Goal: Book appointment/travel/reservation

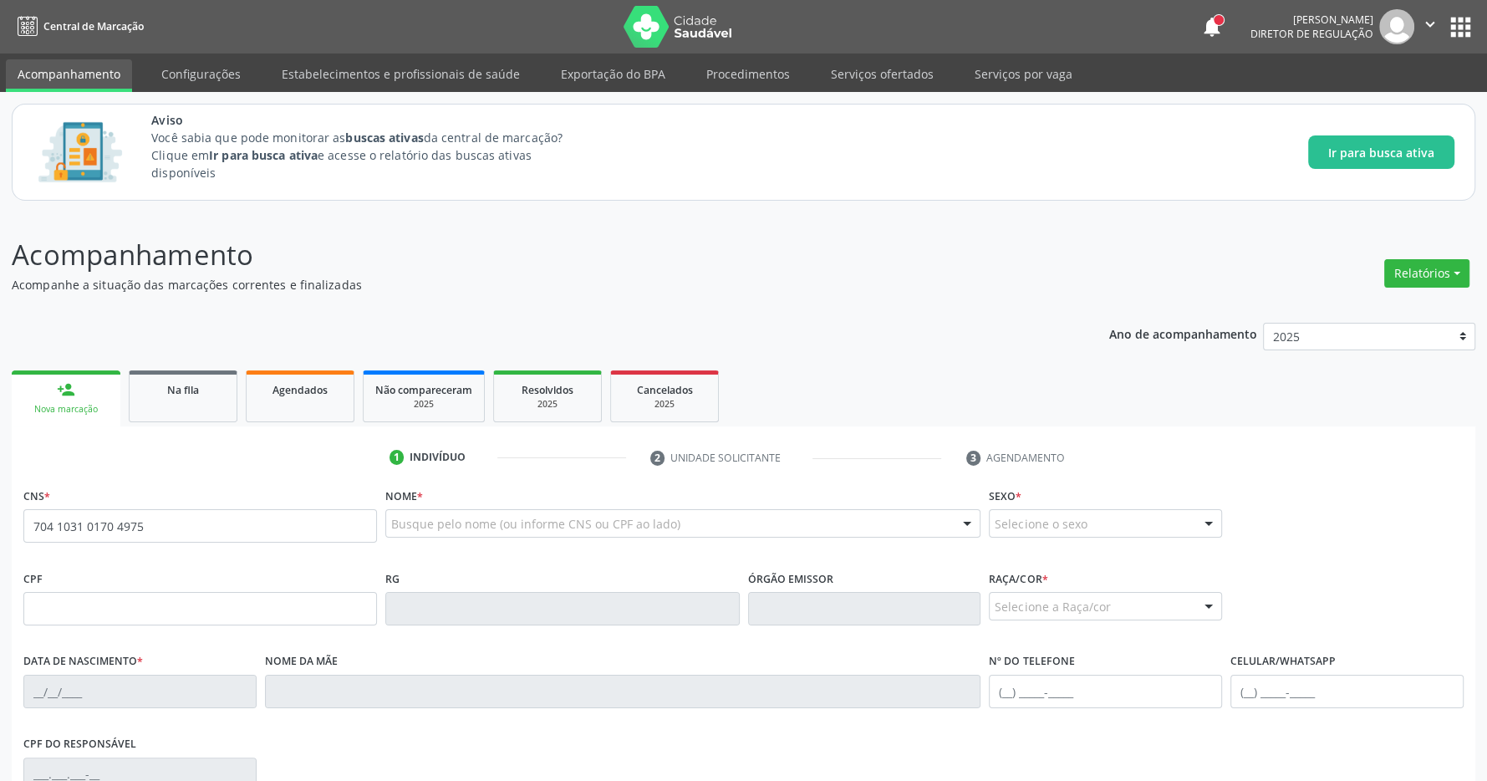
type input "704 1031 0170 4975"
type input "080.528.114-22"
type input "[DATE]"
type input "[PERSON_NAME] da Conceicao"
type input "[PHONE_NUMBER]"
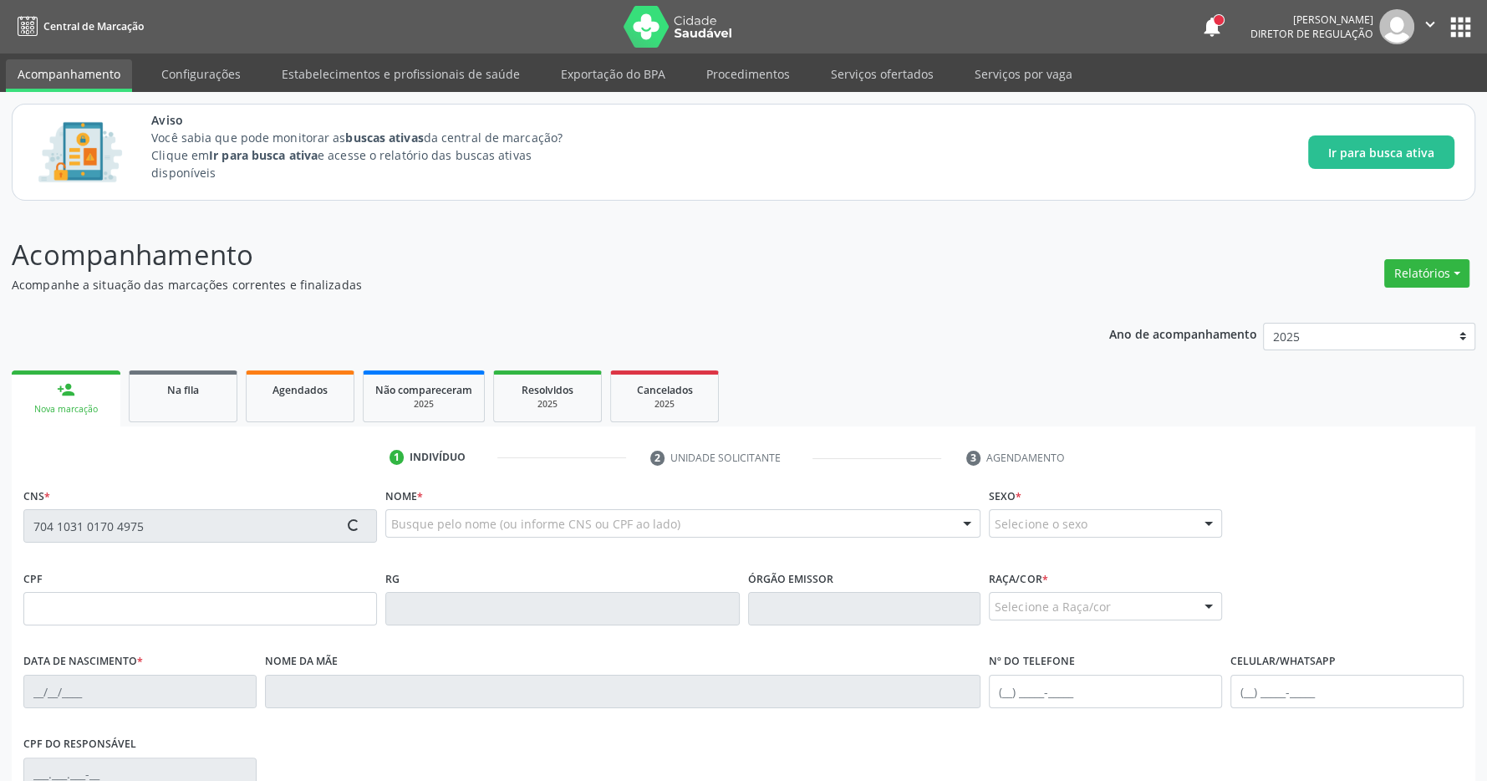
type input "[PHONE_NUMBER]"
type input "048.773.214-62"
type input "S/N"
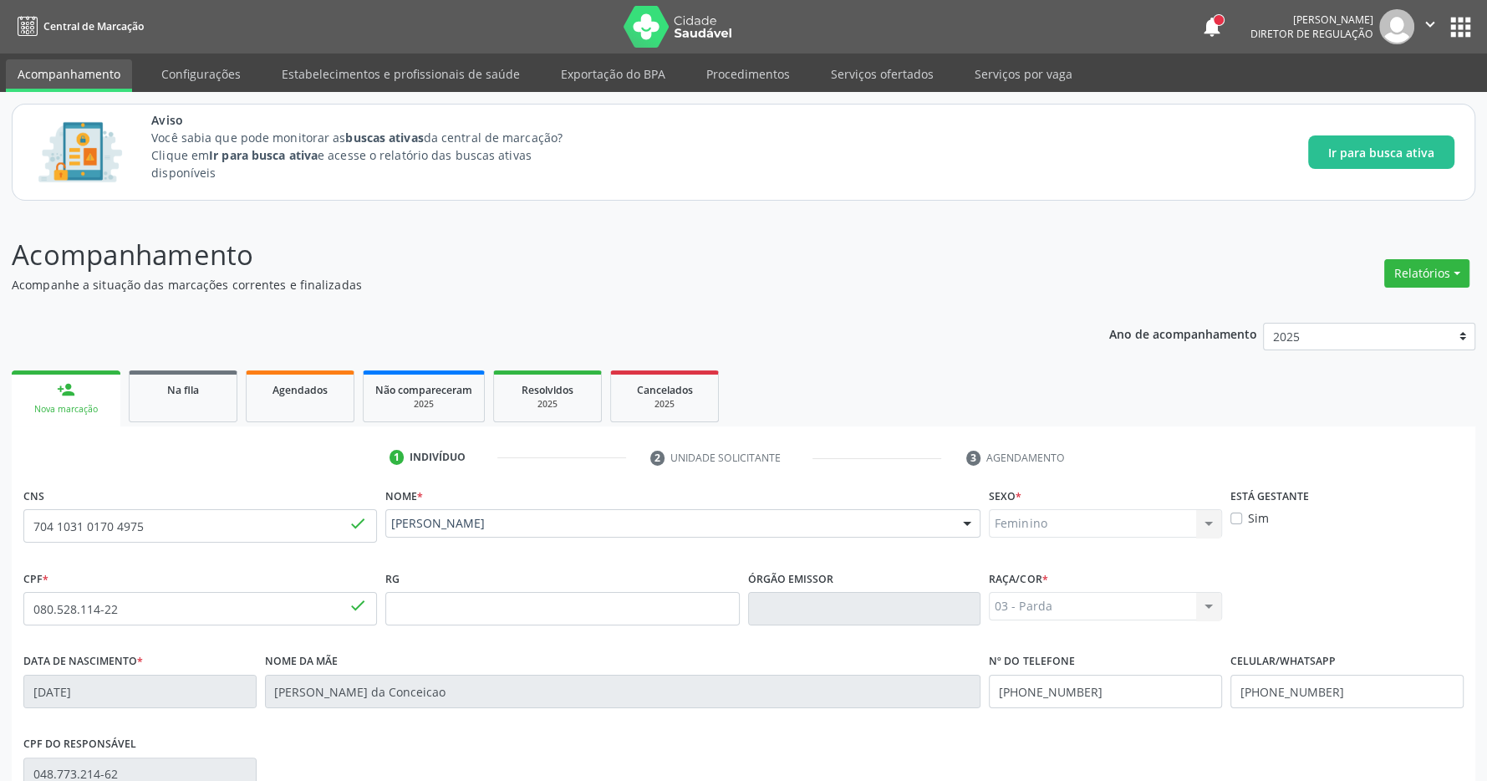
scroll to position [247, 0]
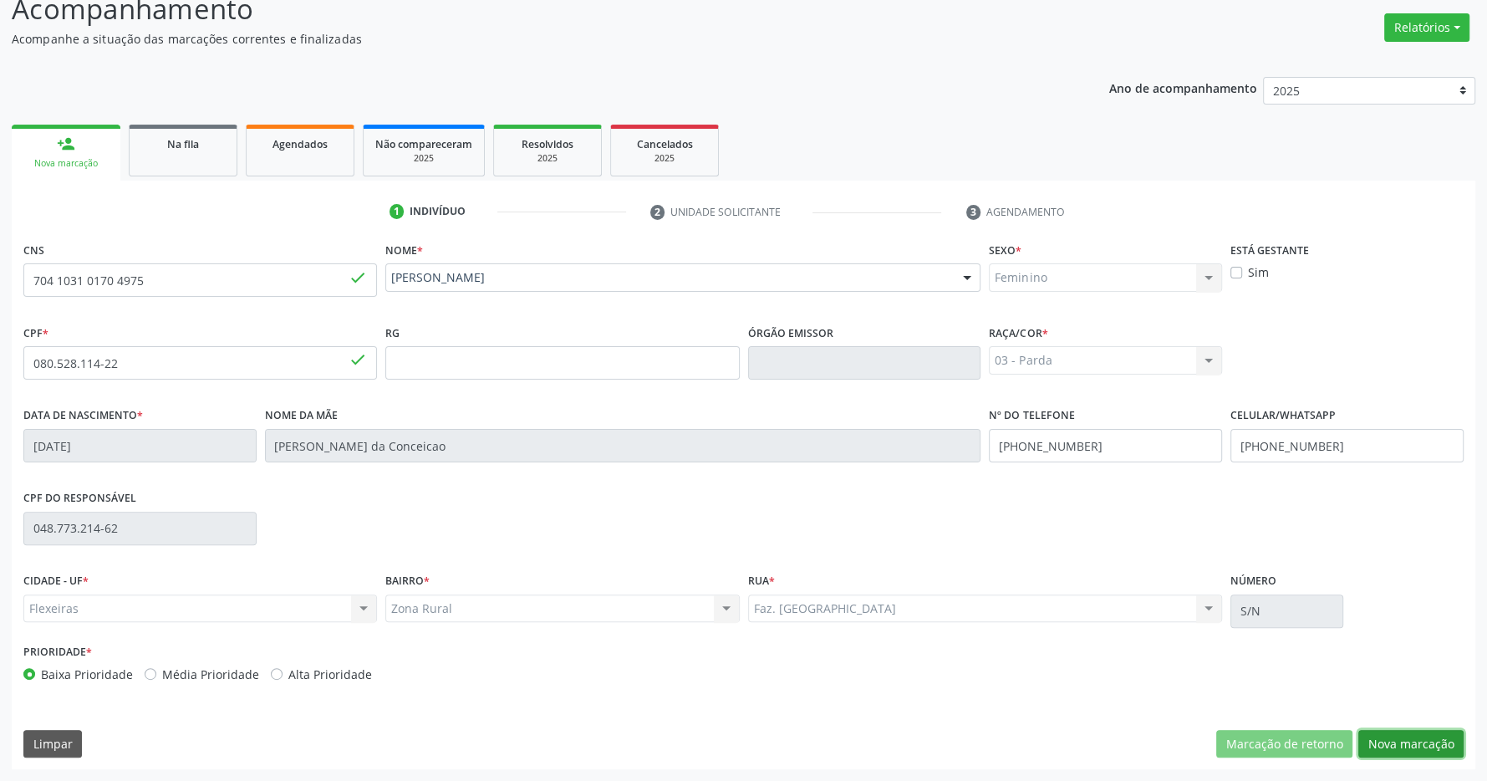
click at [1417, 740] on button "Nova marcação" at bounding box center [1410, 744] width 105 height 28
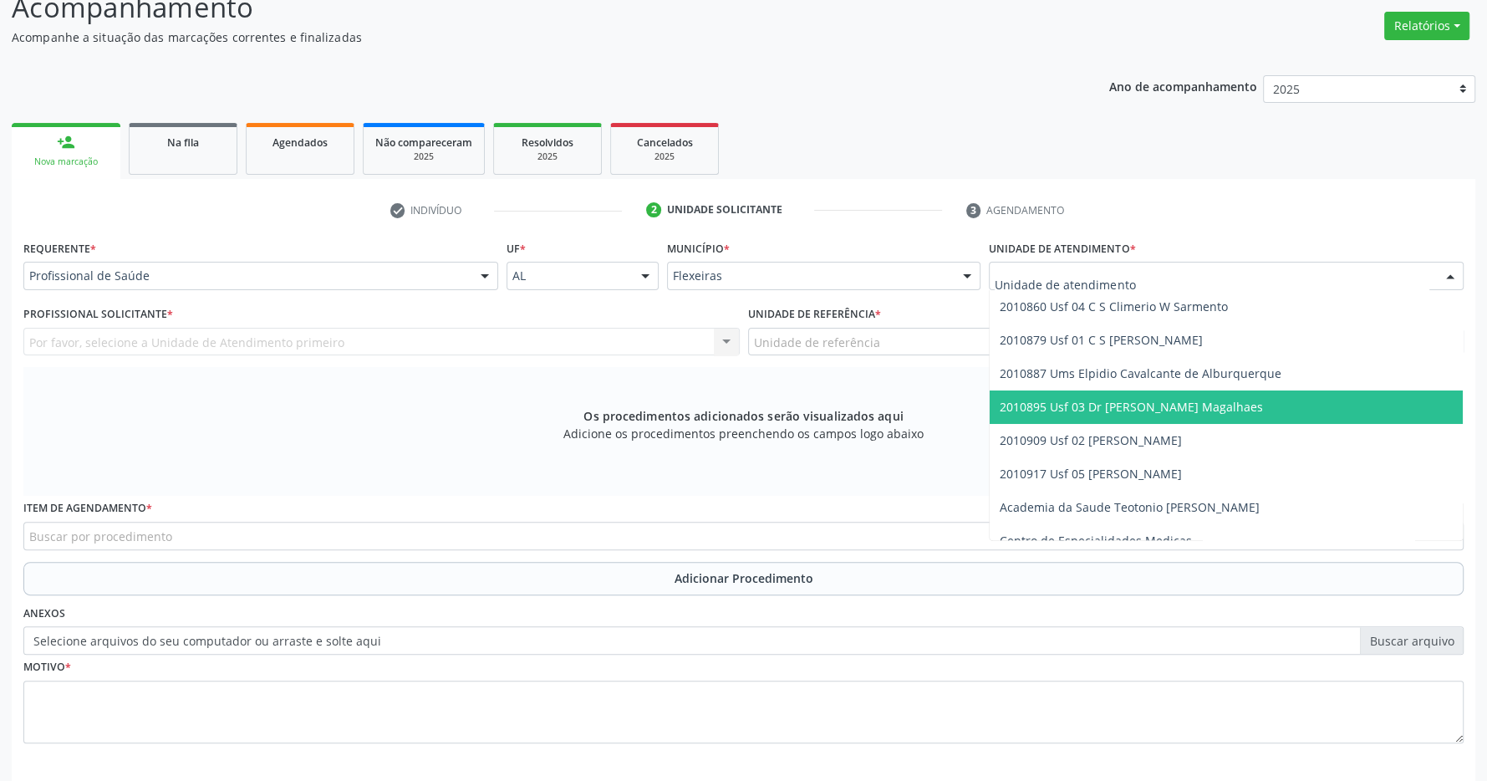
click at [1139, 409] on span "2010895 Usf 03 Dr [PERSON_NAME] Magalhaes" at bounding box center [1131, 407] width 263 height 16
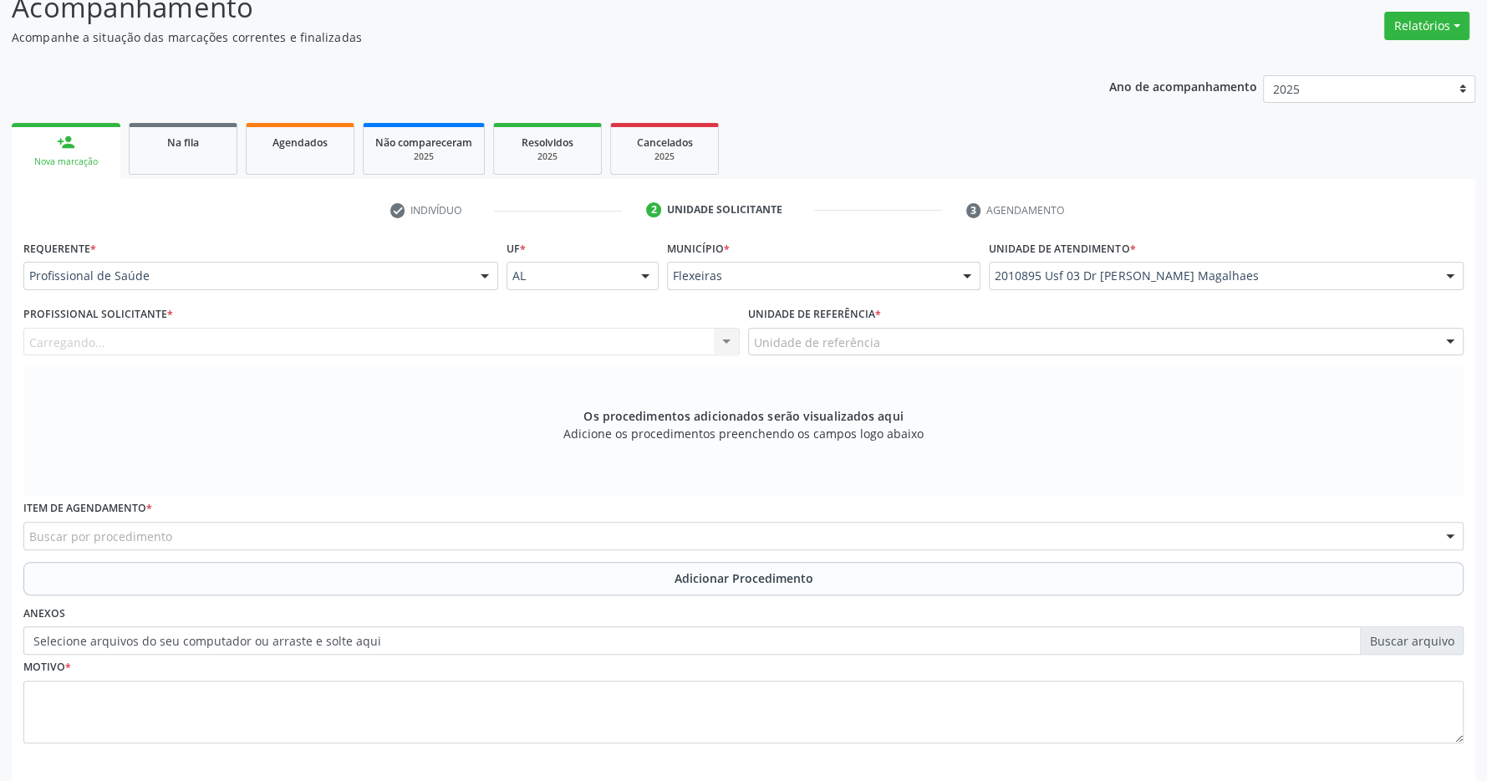
click at [1103, 345] on div "Unidade de referência" at bounding box center [1106, 342] width 716 height 28
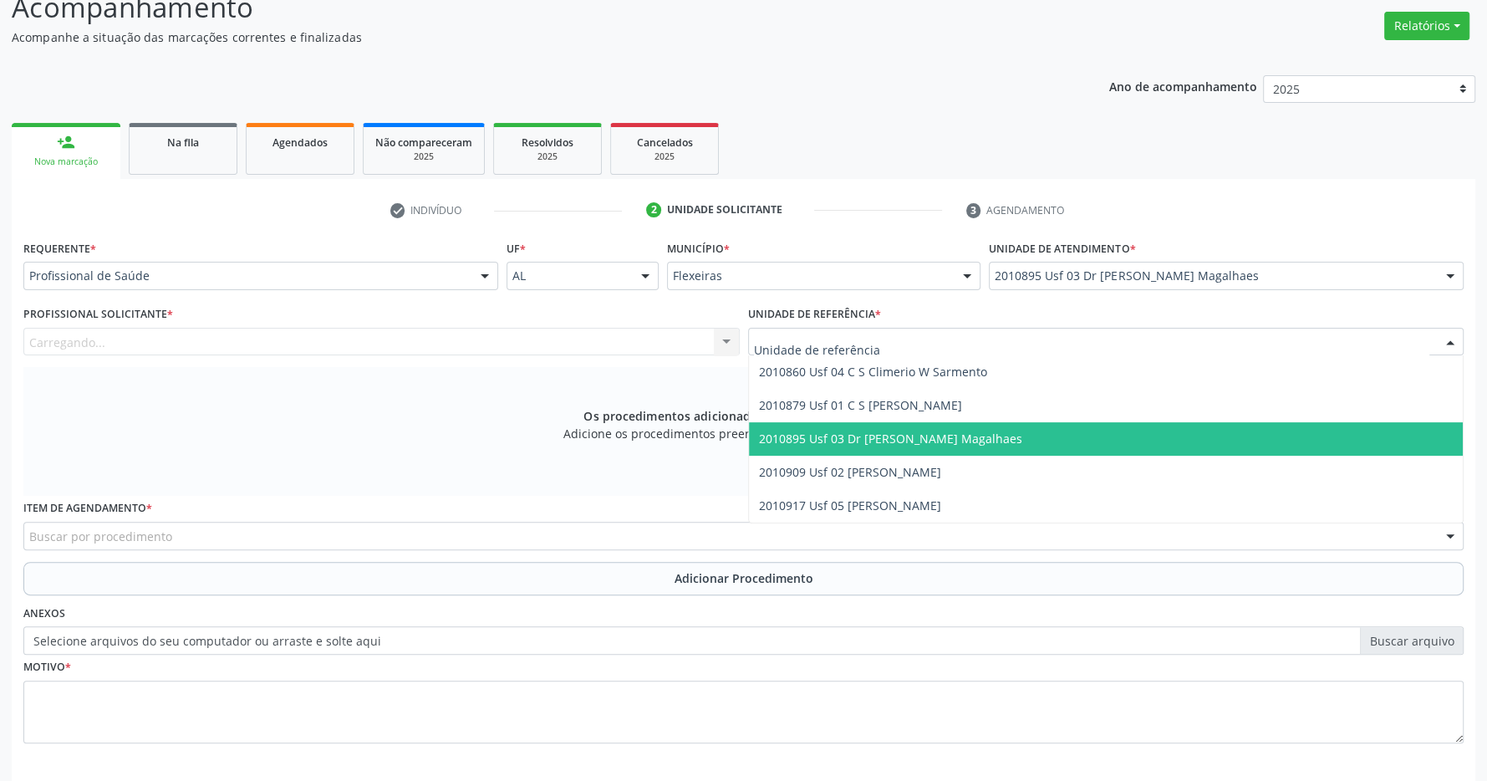
click at [1085, 440] on span "2010895 Usf 03 Dr [PERSON_NAME] Magalhaes" at bounding box center [1106, 438] width 715 height 33
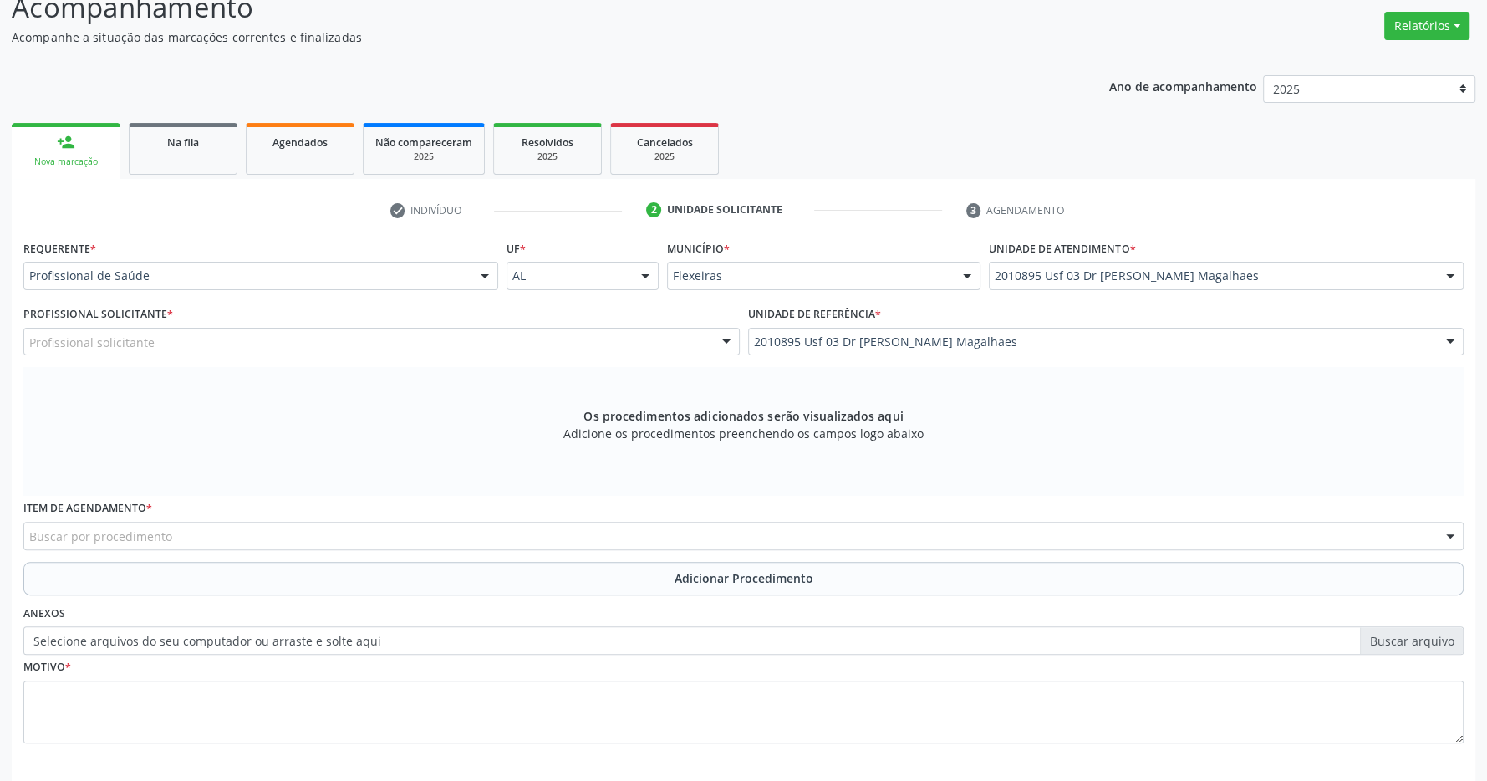
click at [602, 350] on div "Profissional solicitante" at bounding box center [381, 342] width 716 height 28
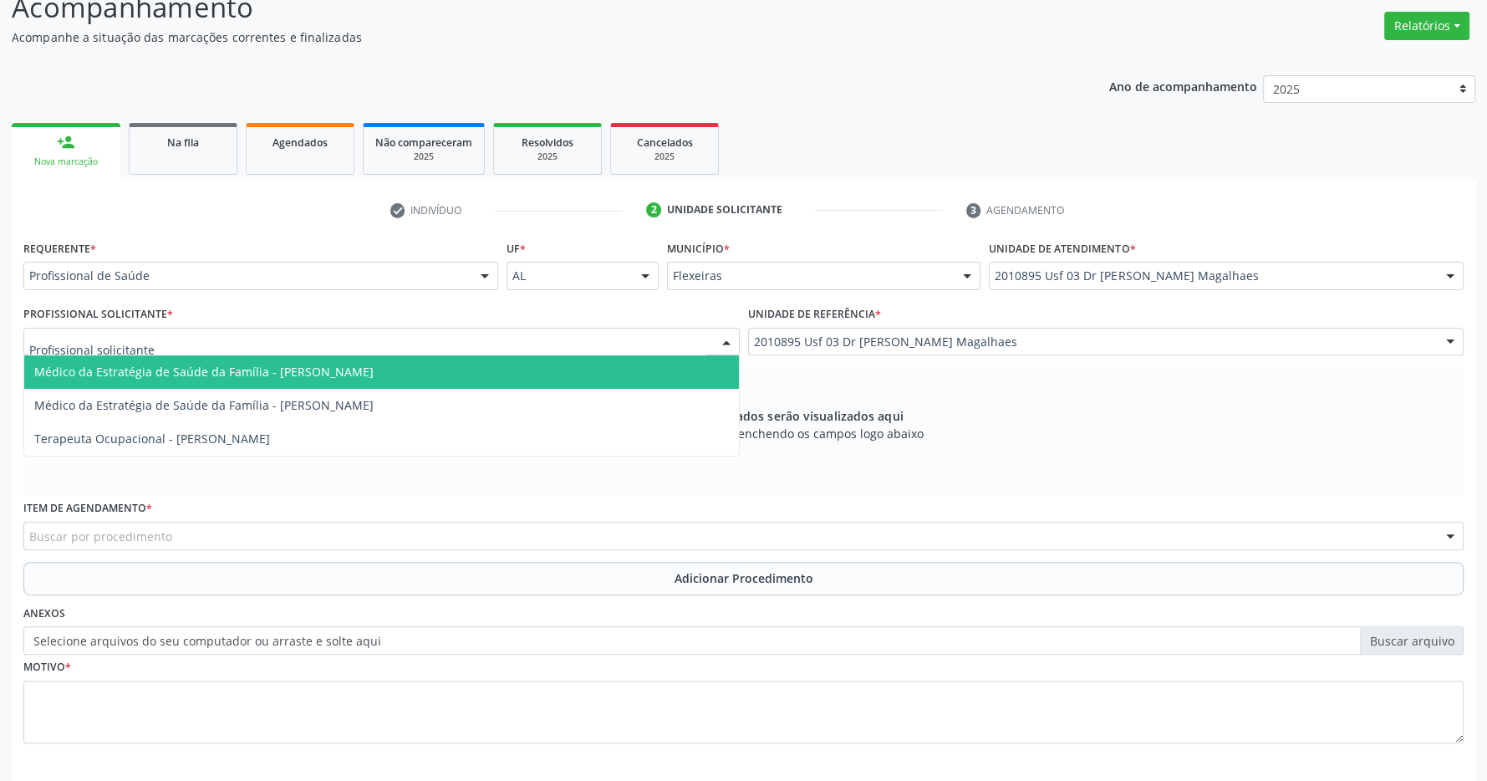
click at [451, 381] on span "Médico da Estratégia de Saúde da Família - [PERSON_NAME]" at bounding box center [381, 371] width 715 height 33
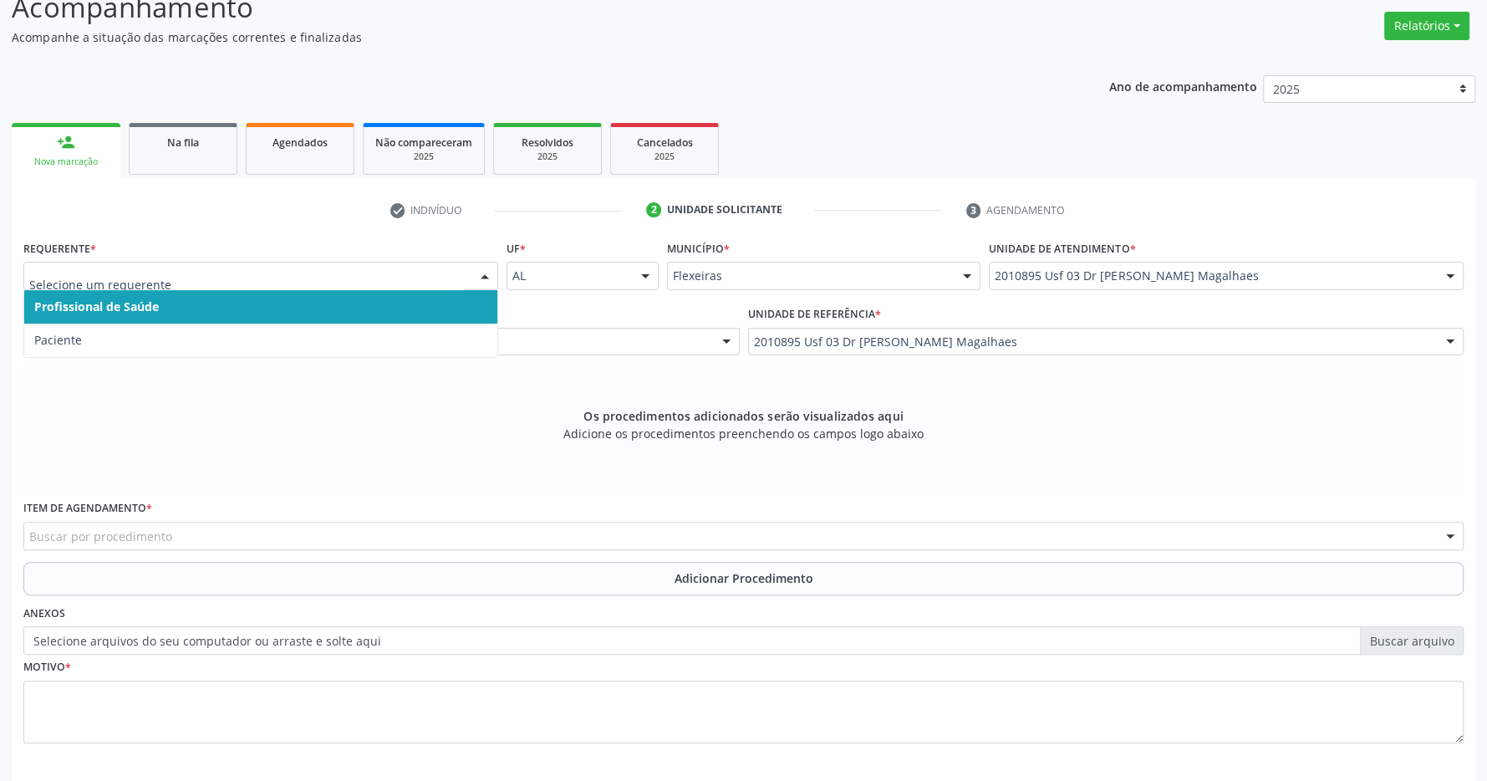
click at [408, 305] on span "Profissional de Saúde" at bounding box center [260, 306] width 473 height 33
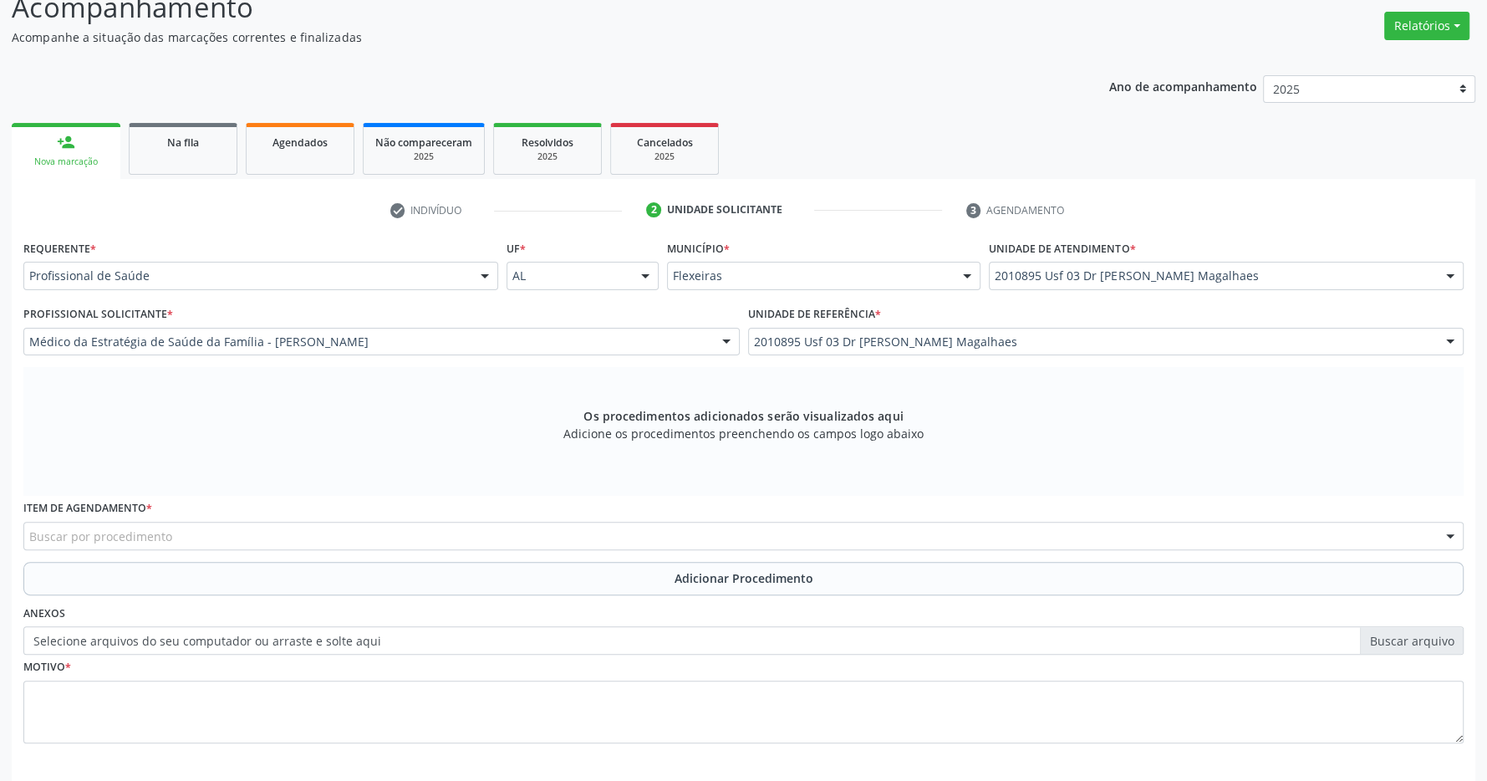
click at [672, 542] on div "Buscar por procedimento" at bounding box center [743, 535] width 1440 height 28
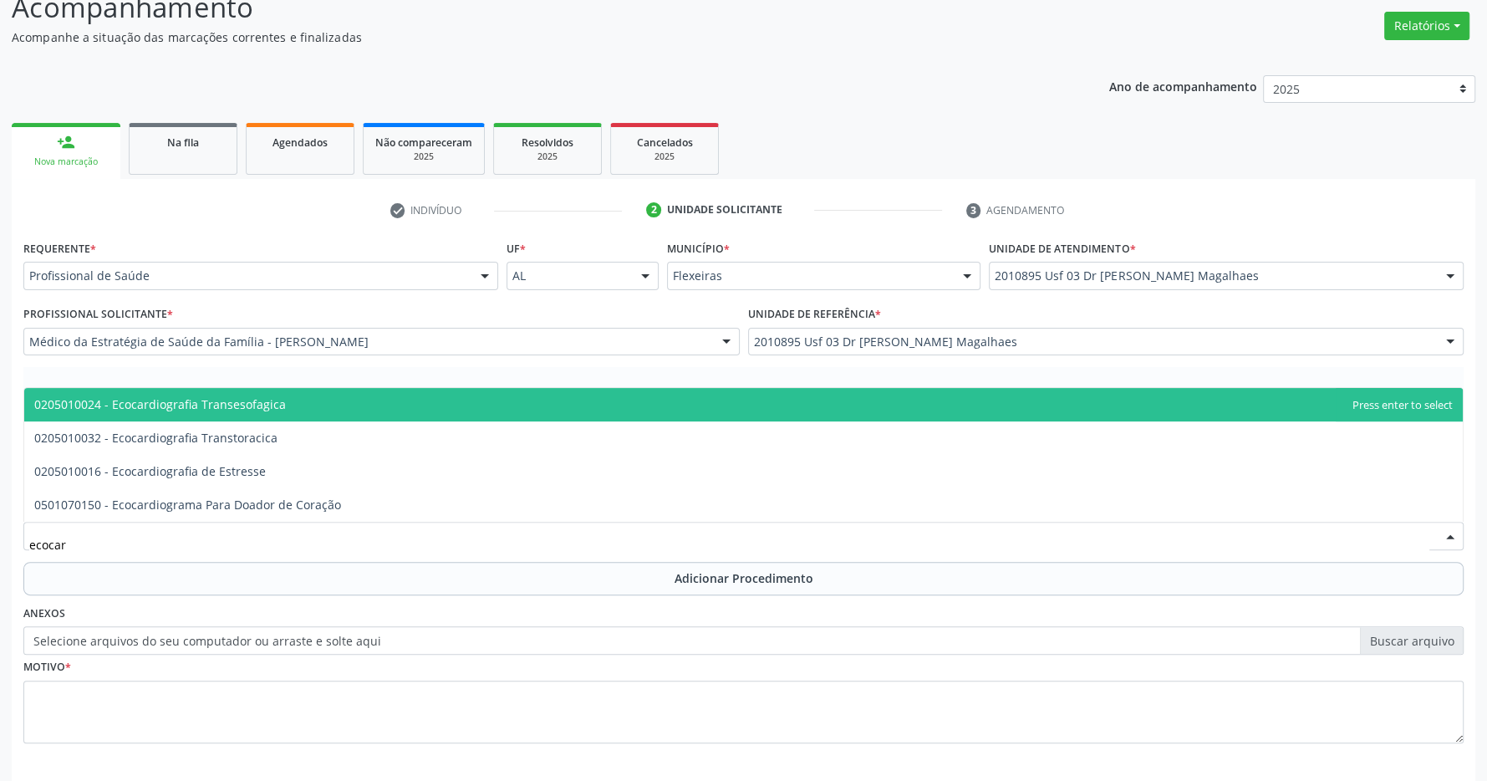
type input "ecocard"
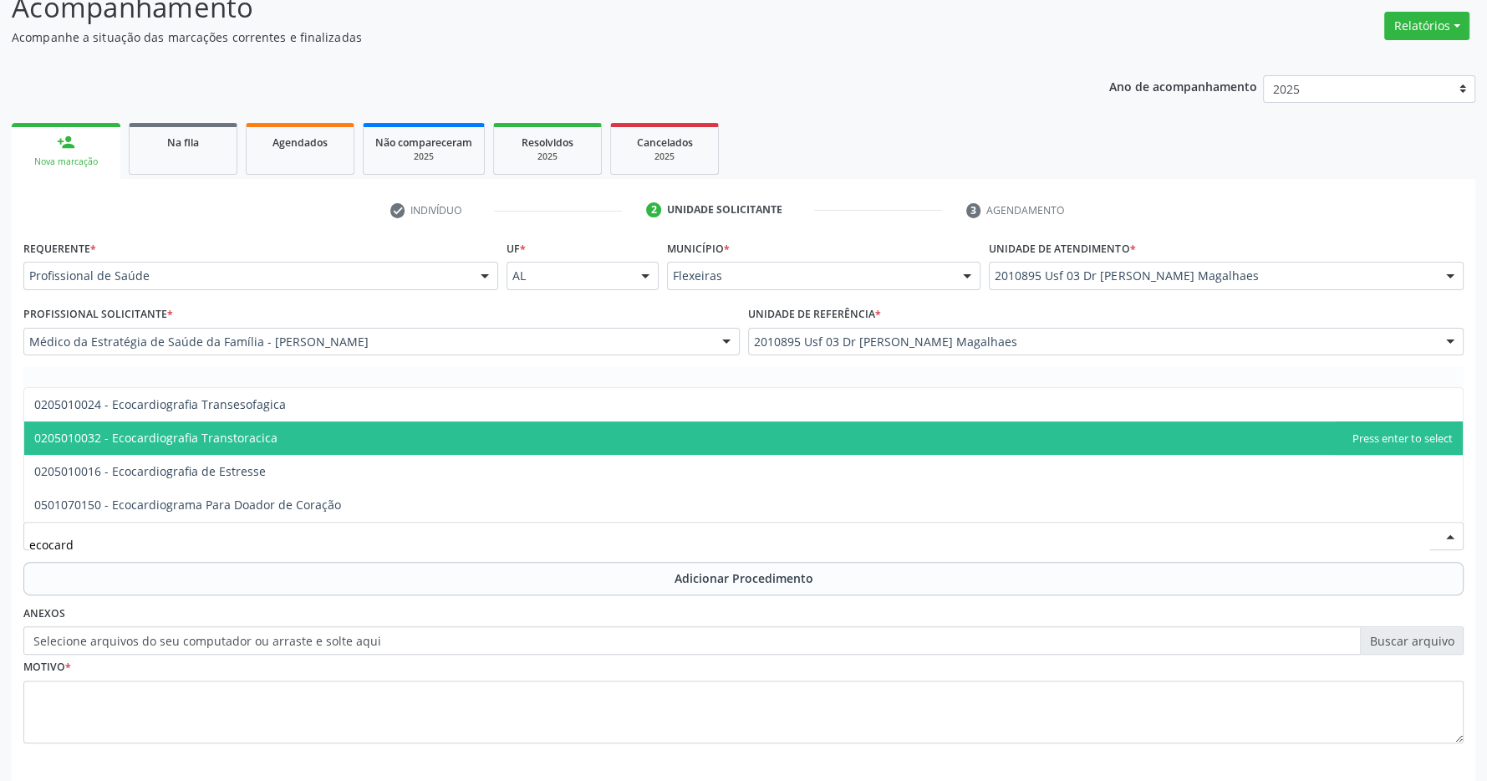
click at [660, 437] on span "0205010032 - Ecocardiografia Transtoracica" at bounding box center [743, 437] width 1438 height 33
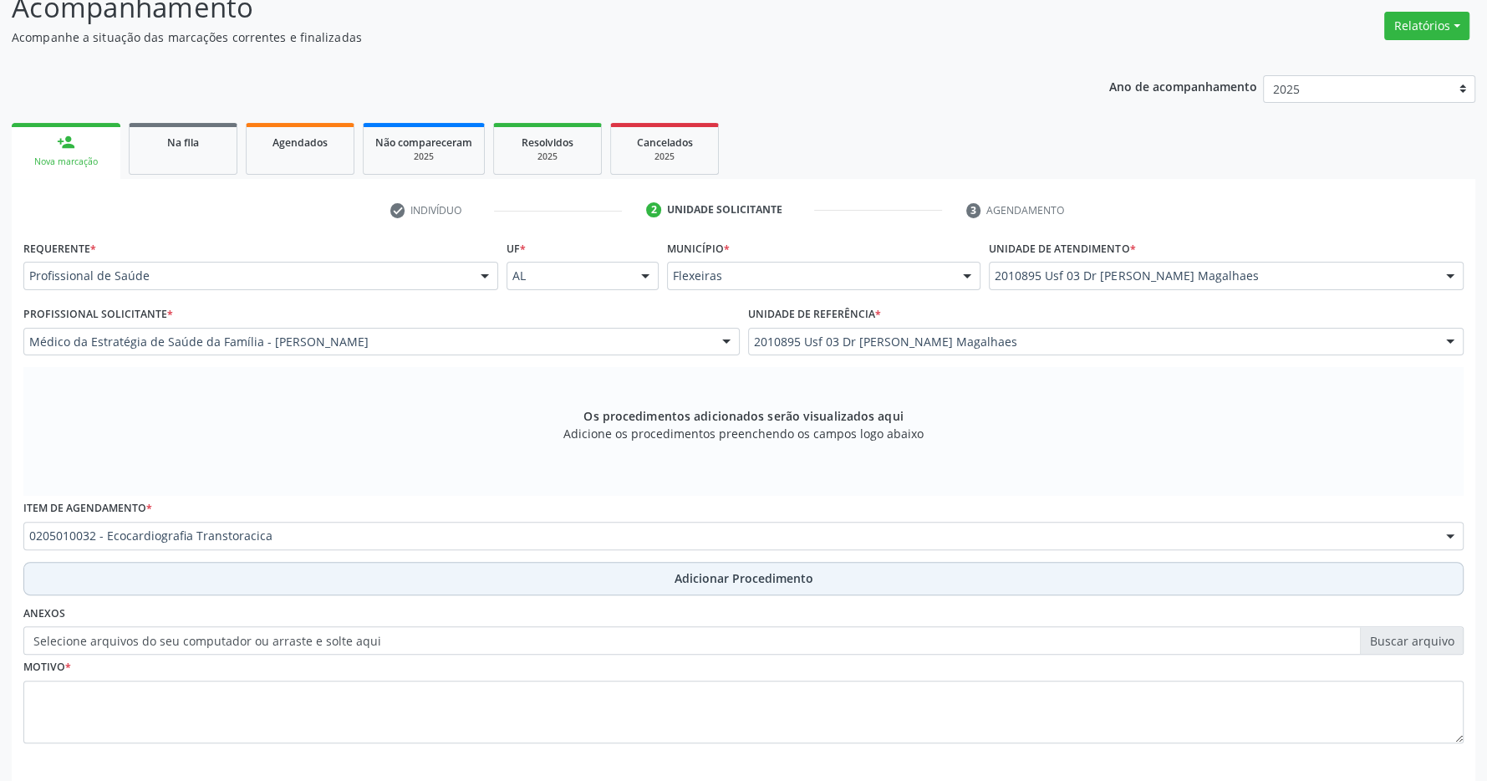
click at [774, 572] on span "Adicionar Procedimento" at bounding box center [743, 578] width 139 height 18
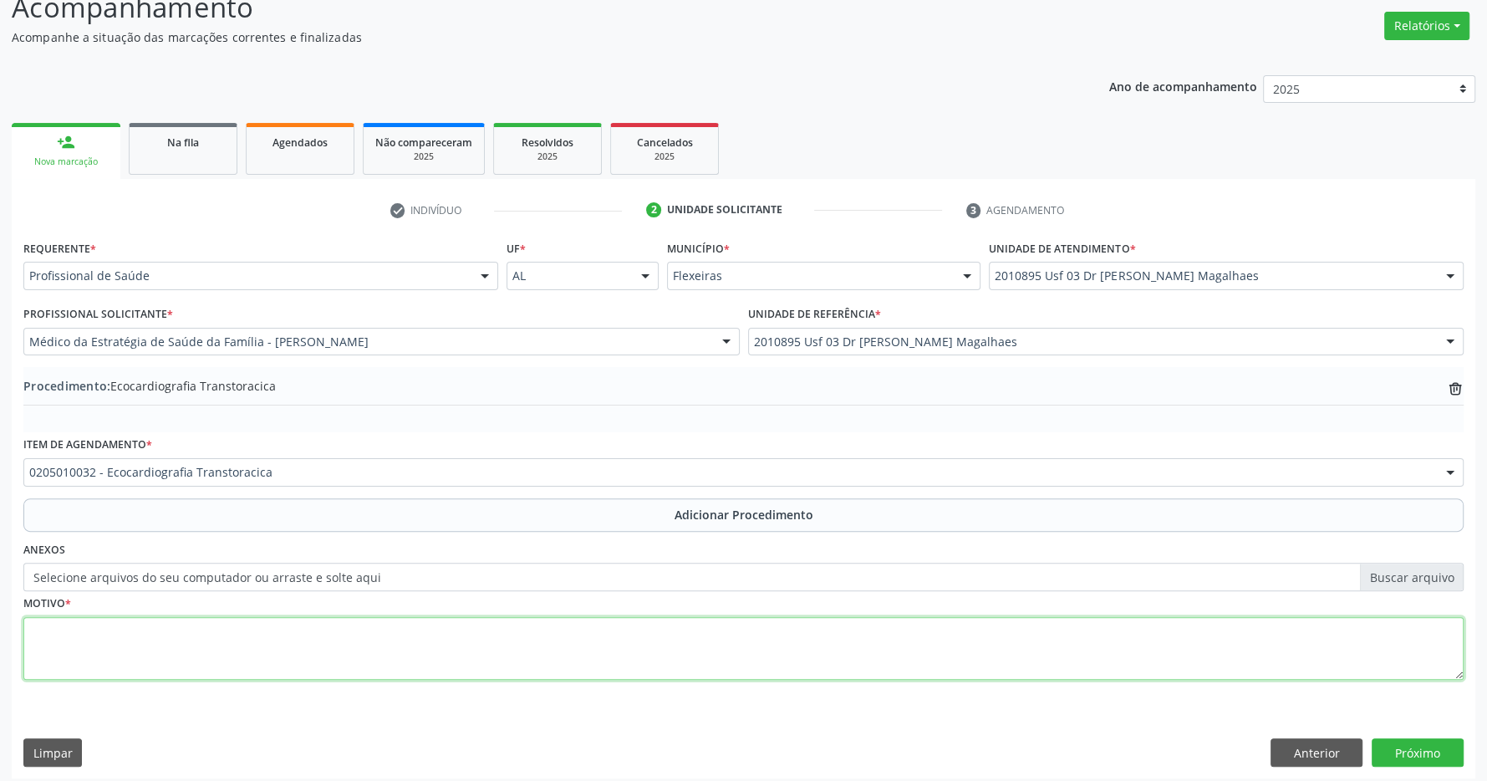
click at [399, 648] on textarea at bounding box center [743, 649] width 1440 height 64
type textarea "dor precordial A/C"
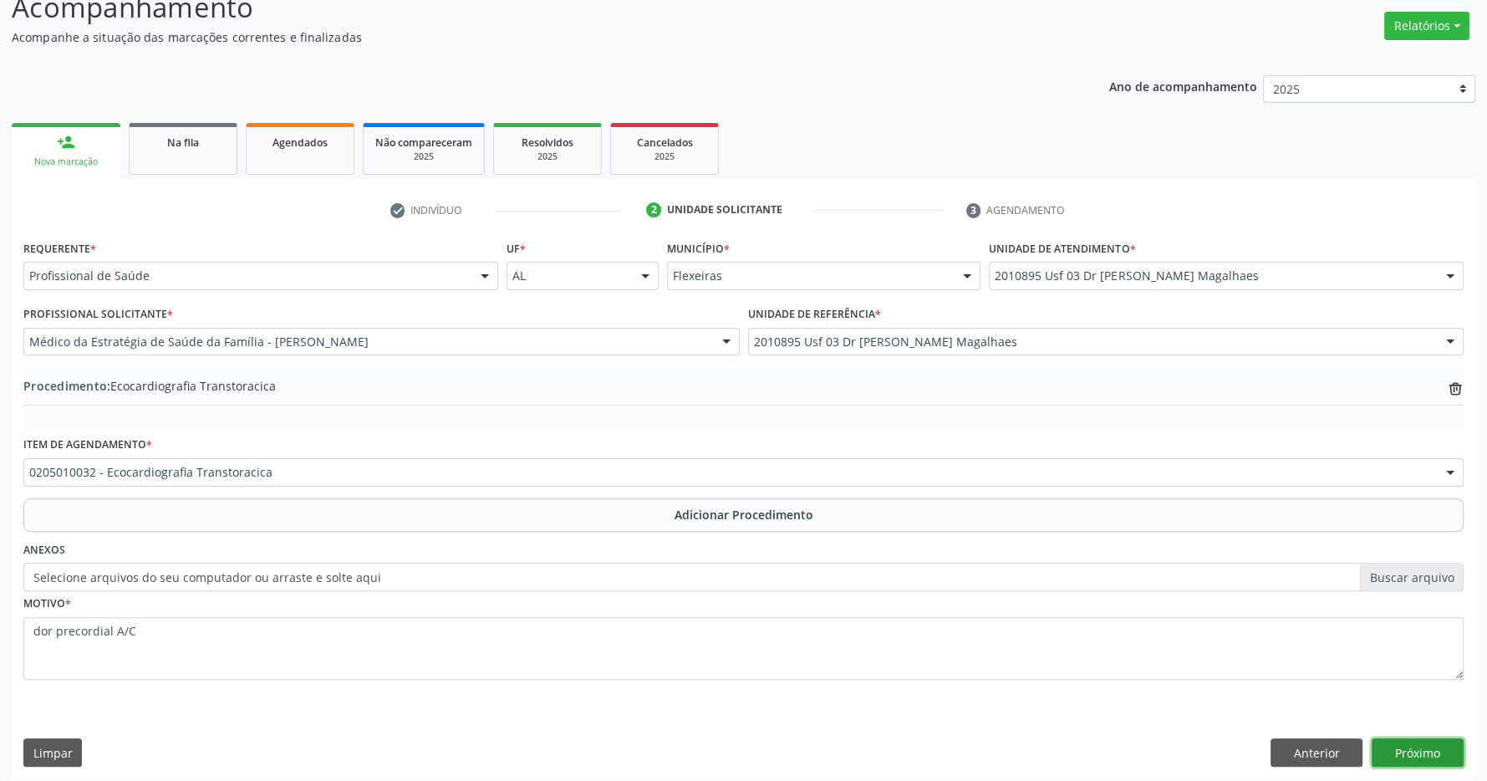
click at [1437, 753] on button "Próximo" at bounding box center [1417, 752] width 92 height 28
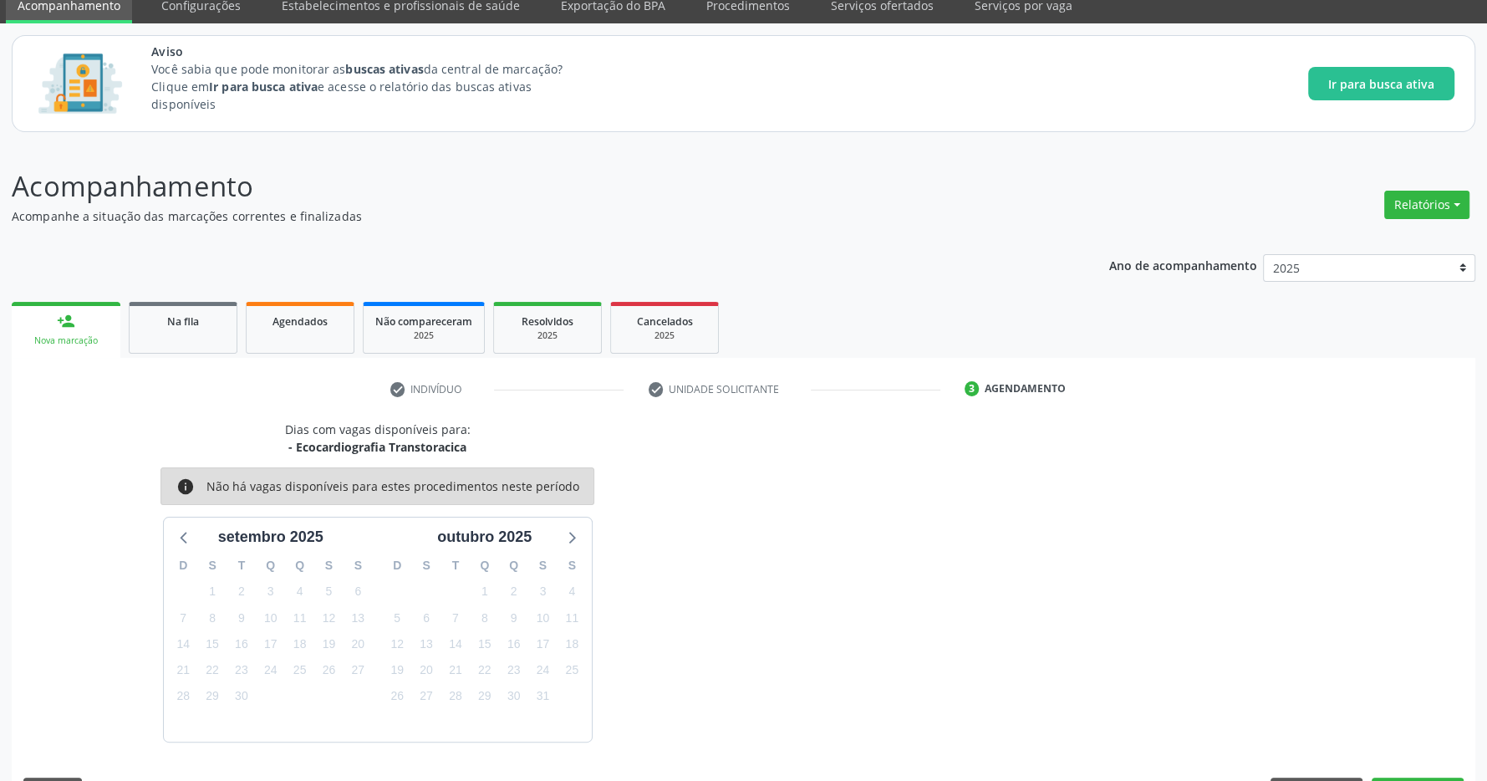
scroll to position [118, 0]
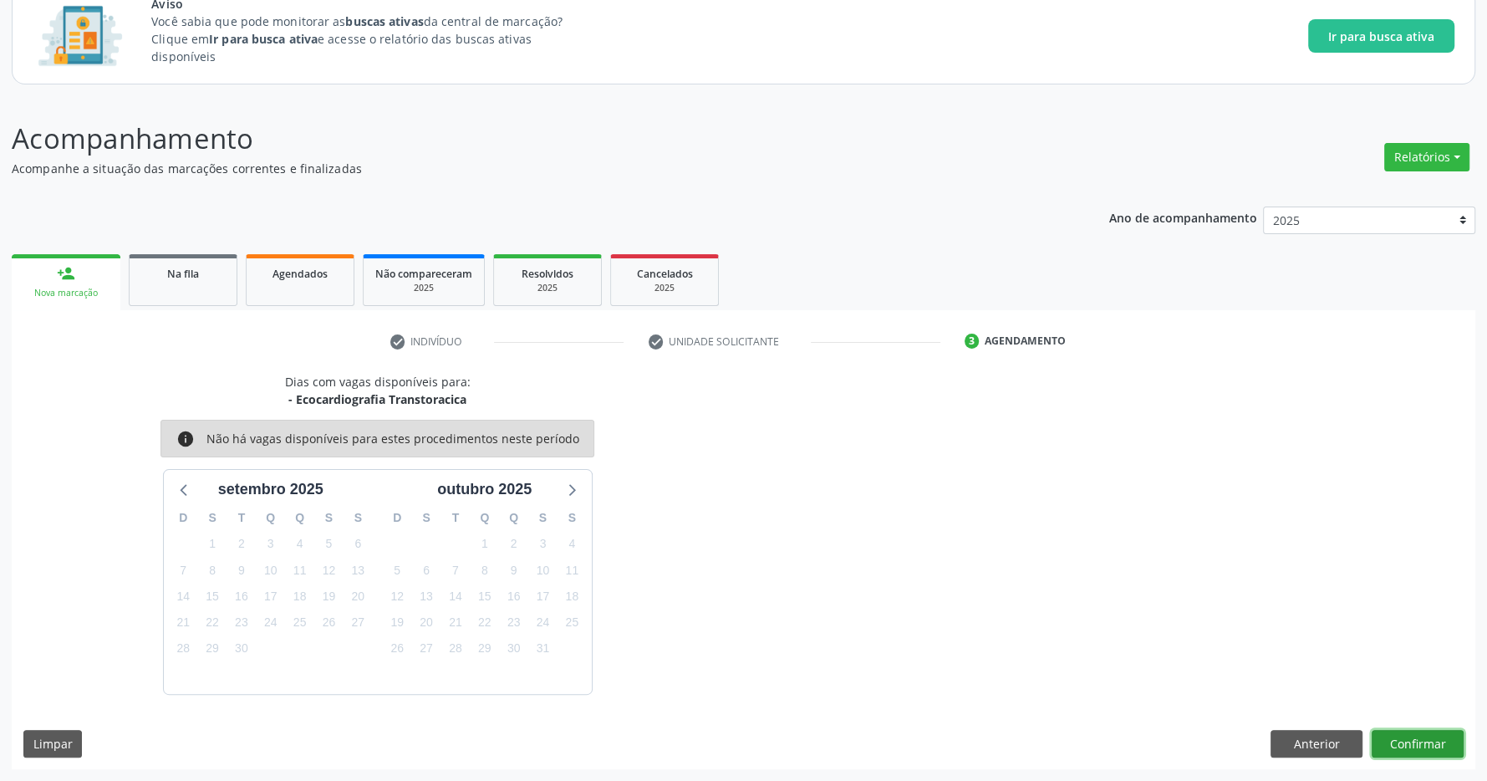
click at [1401, 736] on button "Confirmar" at bounding box center [1417, 744] width 92 height 28
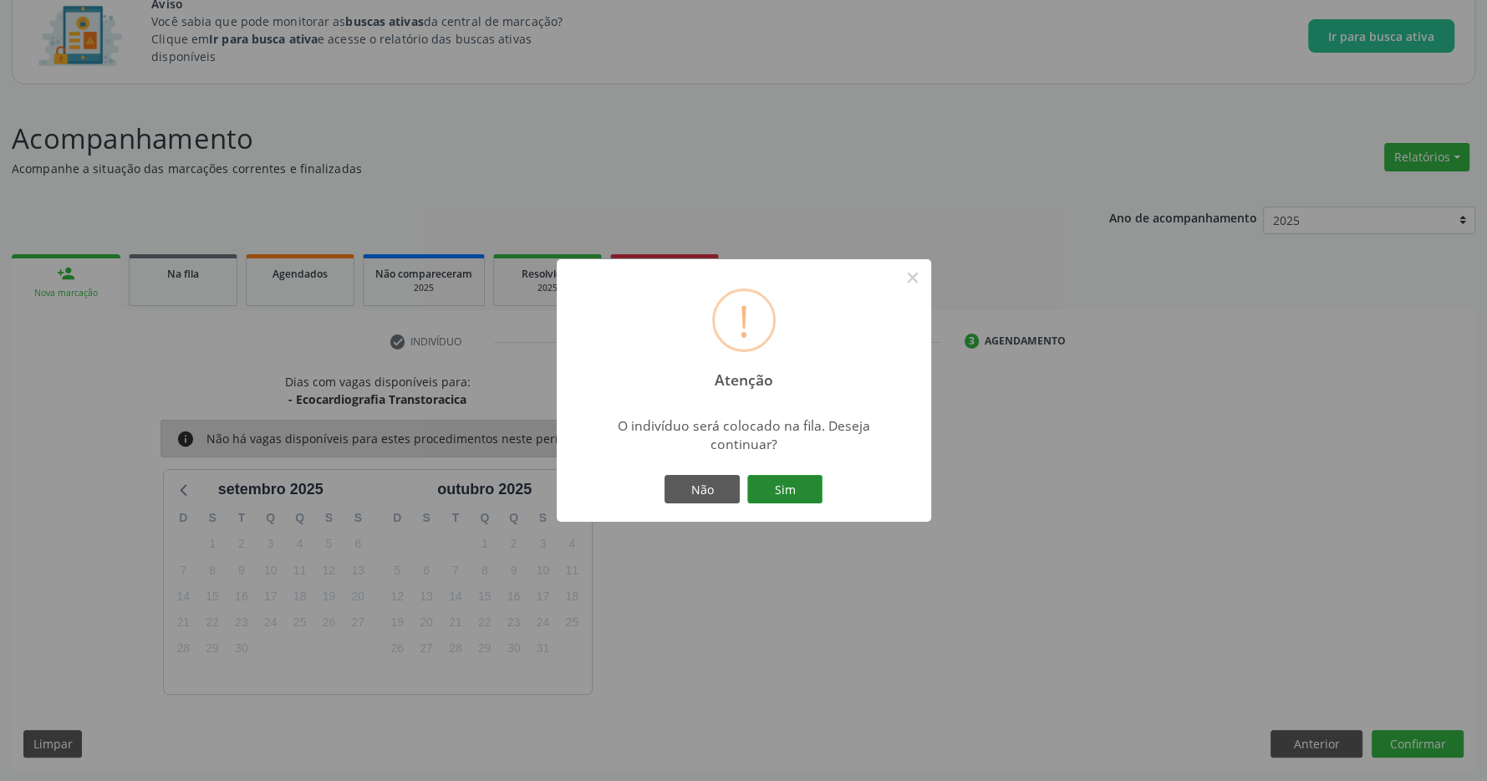
click at [811, 479] on button "Sim" at bounding box center [784, 489] width 75 height 28
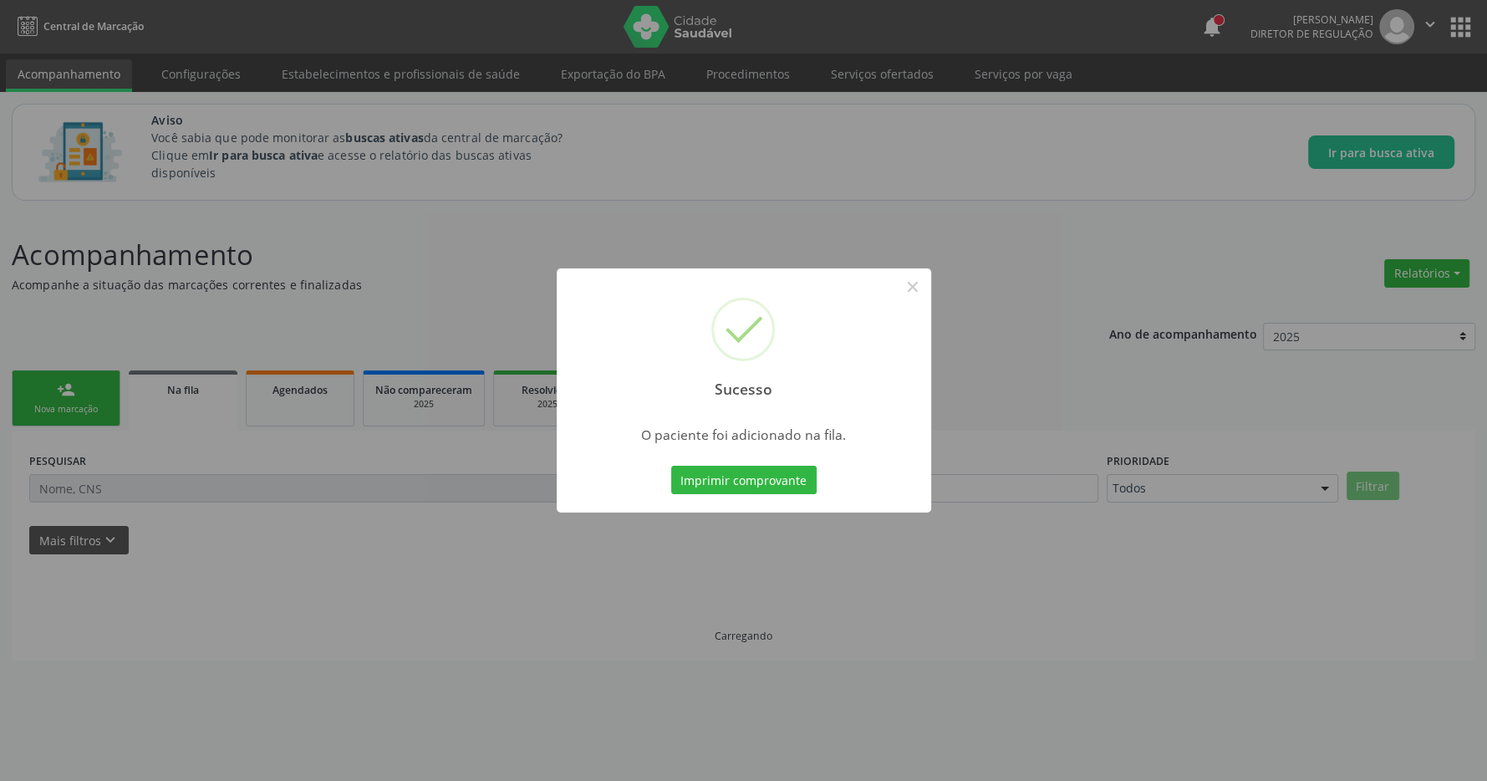
scroll to position [0, 0]
click at [919, 291] on button "×" at bounding box center [921, 286] width 28 height 28
